Goal: Information Seeking & Learning: Learn about a topic

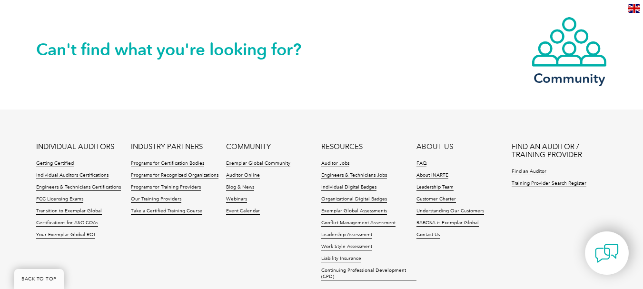
scroll to position [952, 0]
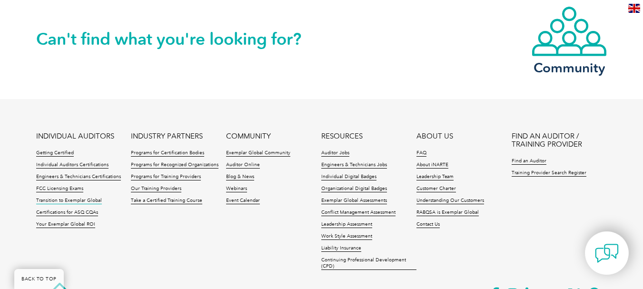
click at [63, 198] on link "Transition to Exemplar Global" at bounding box center [69, 201] width 66 height 7
click at [64, 162] on link "Individual Auditors Certifications" at bounding box center [72, 165] width 72 height 7
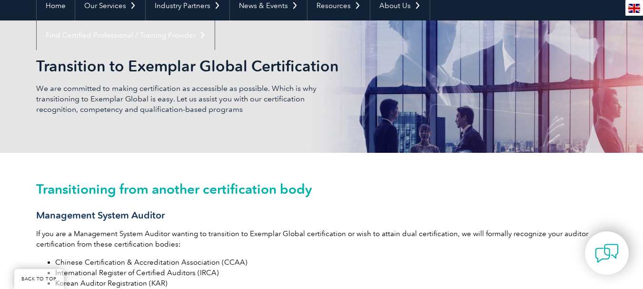
scroll to position [95, 0]
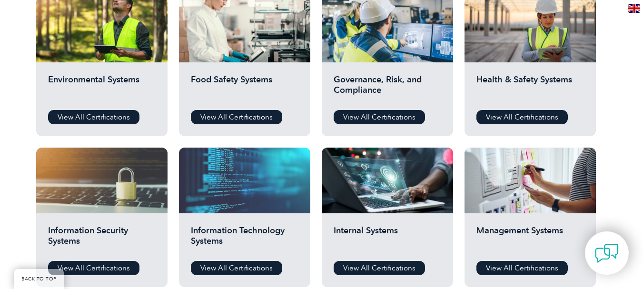
scroll to position [381, 0]
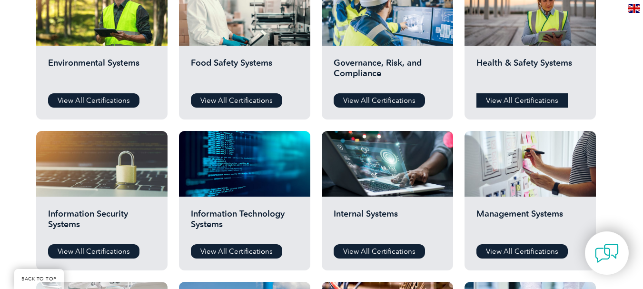
click at [533, 102] on link "View All Certifications" at bounding box center [521, 100] width 91 height 14
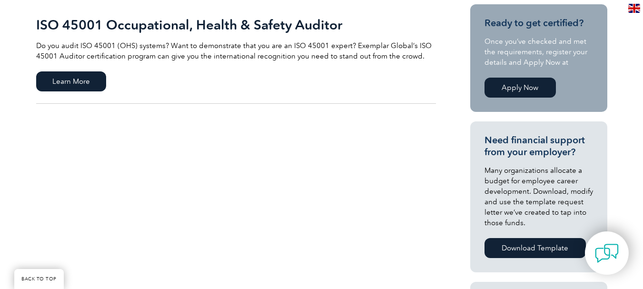
scroll to position [190, 0]
